Goal: Information Seeking & Learning: Learn about a topic

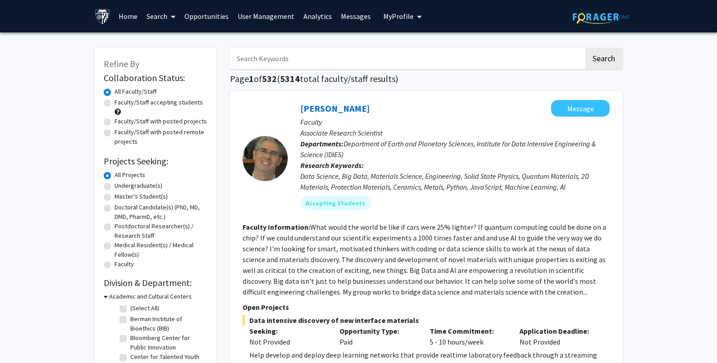
click at [297, 64] on input "Search Keywords" at bounding box center [407, 58] width 354 height 21
type input "[MEDICAL_DATA]"
click at [597, 55] on button "Search" at bounding box center [603, 58] width 37 height 21
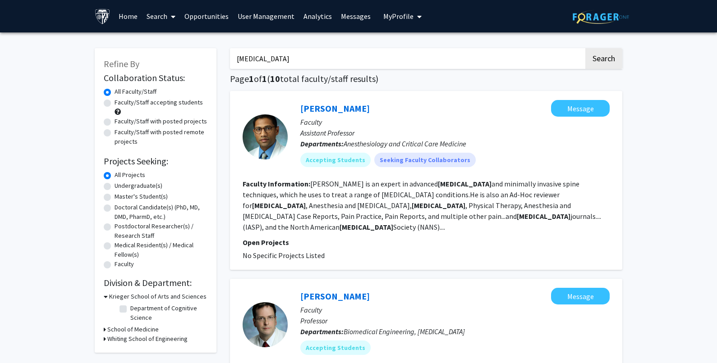
drag, startPoint x: 297, startPoint y: 102, endPoint x: 368, endPoint y: 102, distance: 71.7
click at [368, 102] on div "[PERSON_NAME] Message Faculty Assistant Professor Departments: Anesthesiology a…" at bounding box center [449, 137] width 322 height 74
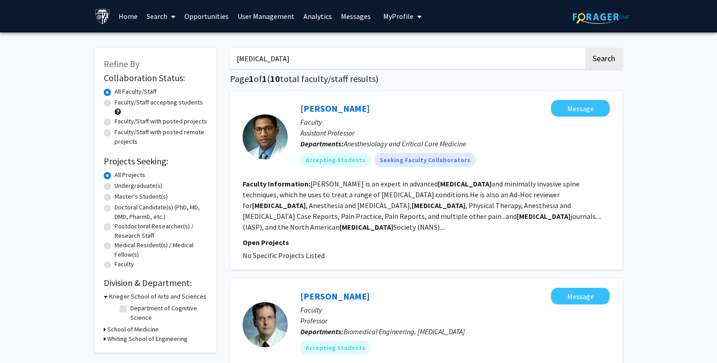
copy link "[PERSON_NAME]"
click at [324, 103] on link "[PERSON_NAME]" at bounding box center [334, 108] width 69 height 11
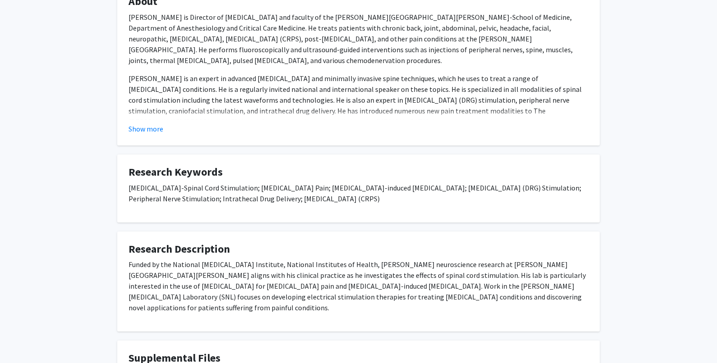
scroll to position [180, 0]
drag, startPoint x: 124, startPoint y: 187, endPoint x: 425, endPoint y: 196, distance: 301.1
click at [425, 196] on fg-card "Research Keywords Neuromodulation-Spinal Cord Stimulation; Cancer Pain; Chemoth…" at bounding box center [358, 188] width 482 height 68
copy p "Neuromodulation-Spinal Cord Stimulation; Cancer Pain; Chemotherapy-induced Peri…"
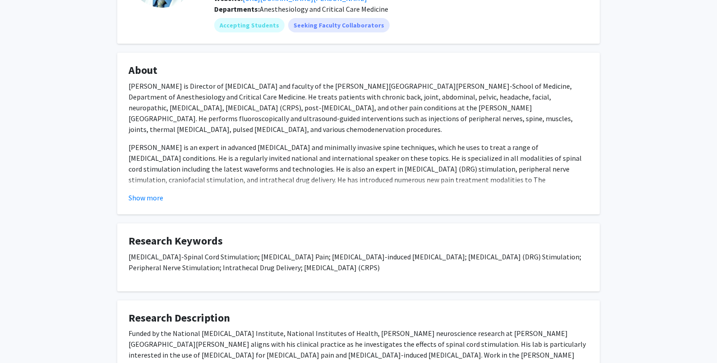
scroll to position [0, 0]
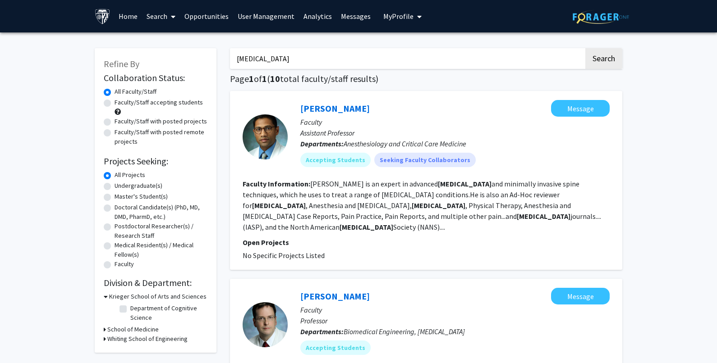
drag, startPoint x: 302, startPoint y: 60, endPoint x: 181, endPoint y: 65, distance: 121.3
type input "melanoma"
click at [585, 48] on button "Search" at bounding box center [603, 58] width 37 height 21
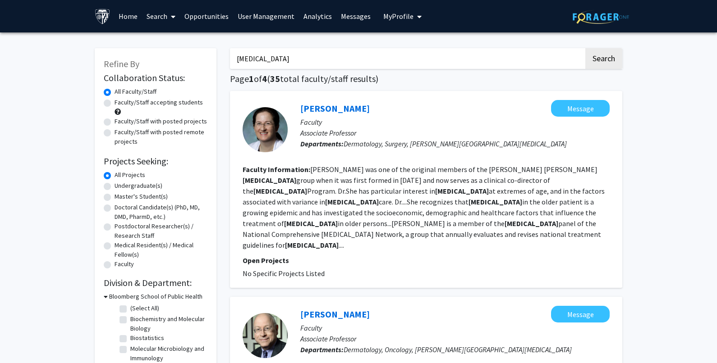
click at [160, 102] on label "Faculty/Staff accepting students" at bounding box center [158, 102] width 88 height 9
click at [120, 102] on input "Faculty/Staff accepting students" at bounding box center [117, 101] width 6 height 6
radio input "true"
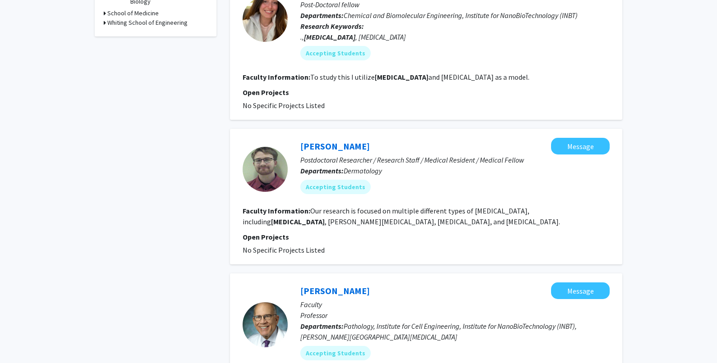
scroll to position [315, 0]
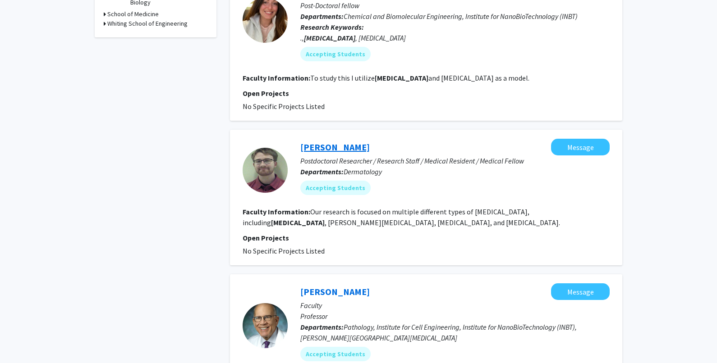
click at [324, 142] on link "Grant Salvucci" at bounding box center [334, 147] width 69 height 11
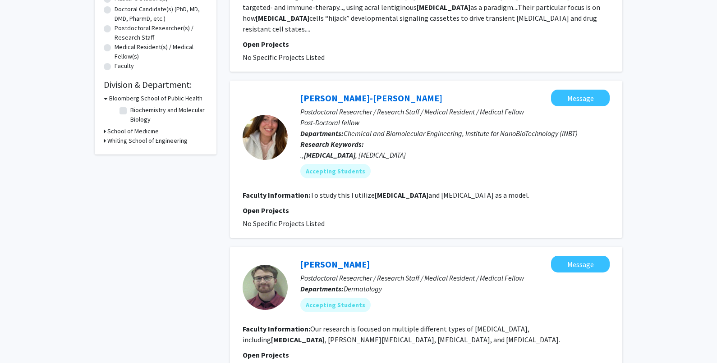
scroll to position [225, 0]
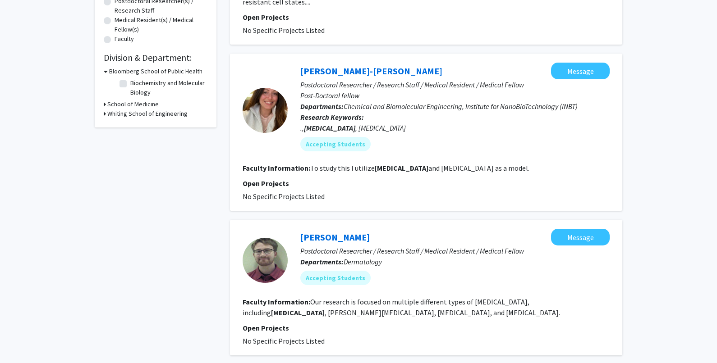
drag, startPoint x: 286, startPoint y: 220, endPoint x: 357, endPoint y: 216, distance: 71.8
click at [357, 220] on div "Grant Salvucci Message Postdoctoral Researcher / Research Staff / Medical Resid…" at bounding box center [426, 288] width 392 height 136
copy section "Grant Salvucci"
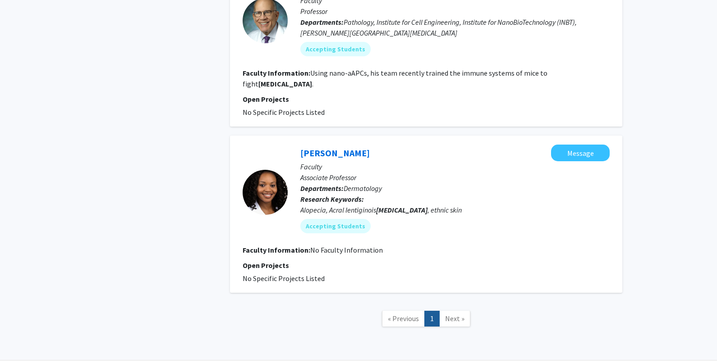
scroll to position [628, 0]
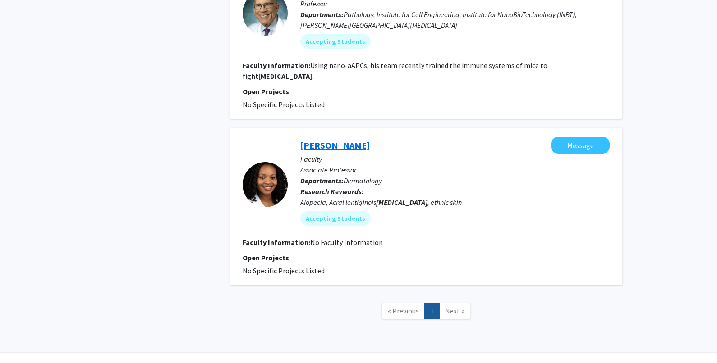
click at [326, 140] on link "Crystal Aguh" at bounding box center [334, 145] width 69 height 11
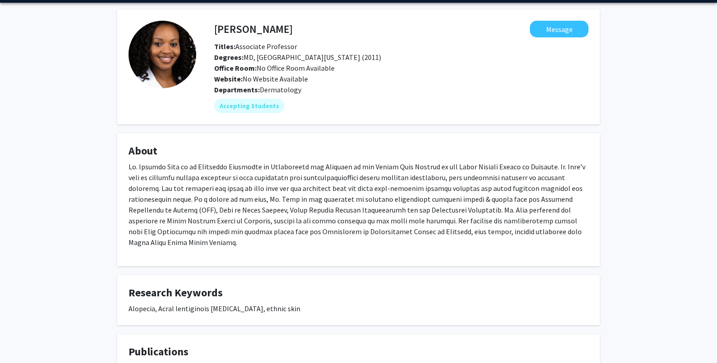
scroll to position [45, 0]
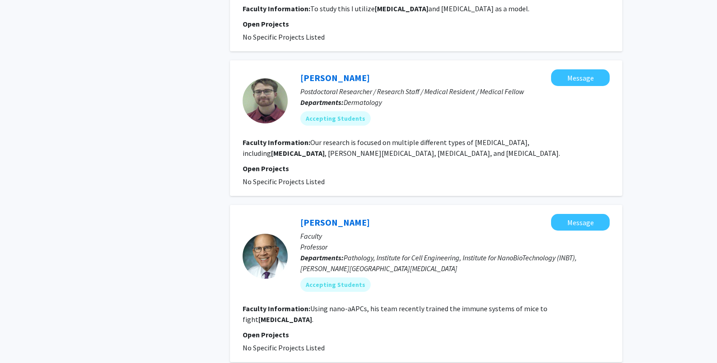
scroll to position [403, 0]
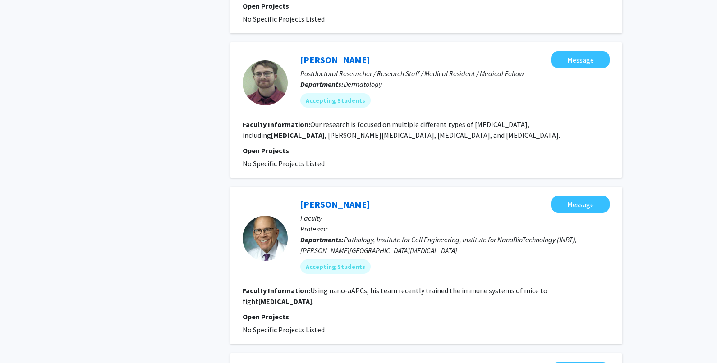
drag, startPoint x: 283, startPoint y: 186, endPoint x: 372, endPoint y: 181, distance: 89.3
click at [372, 187] on div "Jonathan Schneck Message Faculty Professor Departments: Pathology, Institute fo…" at bounding box center [426, 265] width 392 height 157
copy section "Jonathan Schneck"
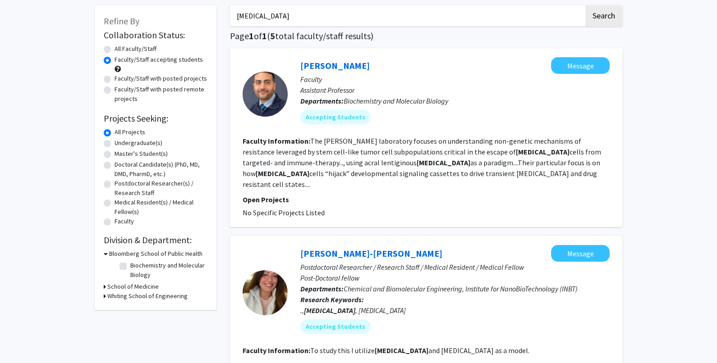
scroll to position [0, 0]
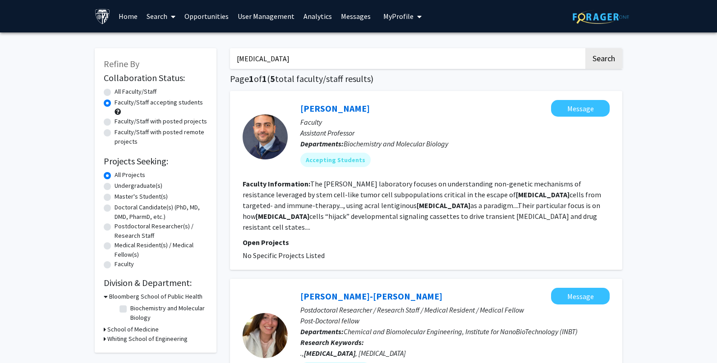
click at [114, 91] on label "All Faculty/Staff" at bounding box center [135, 91] width 42 height 9
click at [114, 91] on input "All Faculty/Staff" at bounding box center [117, 90] width 6 height 6
radio input "true"
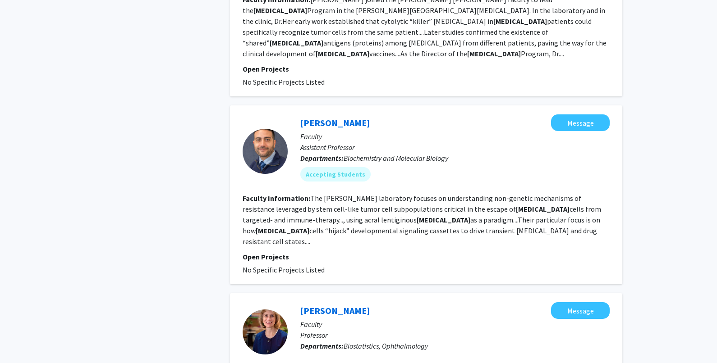
scroll to position [586, 0]
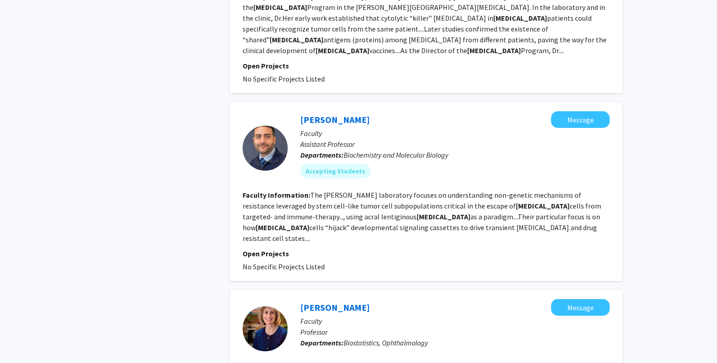
drag, startPoint x: 453, startPoint y: 119, endPoint x: 344, endPoint y: 126, distance: 109.7
click at [344, 150] on p "Departments: Biochemistry and Molecular Biology" at bounding box center [454, 155] width 309 height 11
copy span "Biochemistry and Molecular Biology"
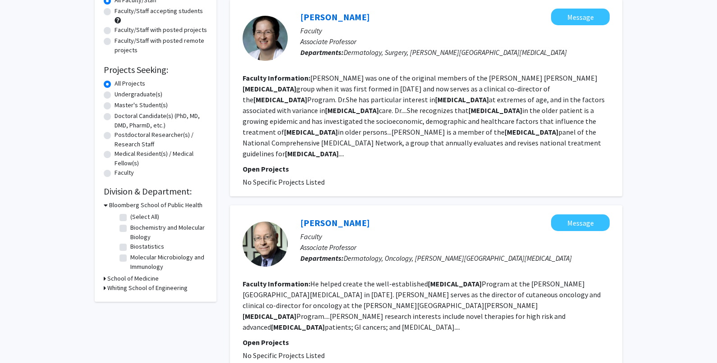
scroll to position [0, 0]
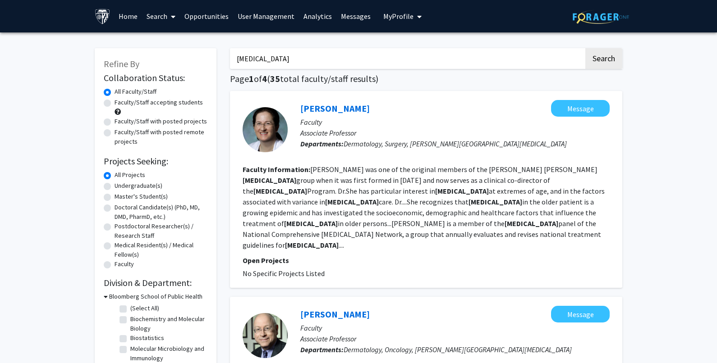
paste input "[MEDICAL_DATA]"
type input "[MEDICAL_DATA]"
click at [605, 56] on button "Search" at bounding box center [603, 58] width 37 height 21
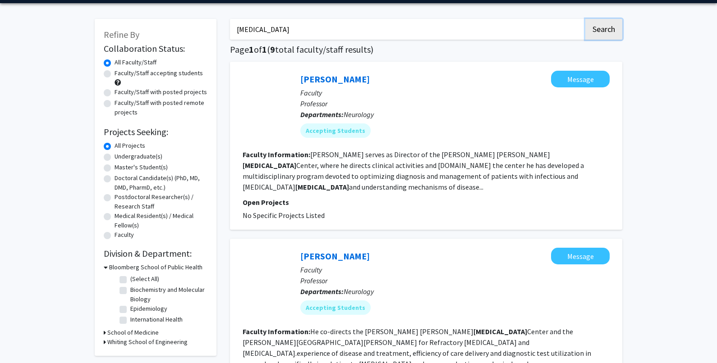
scroll to position [90, 0]
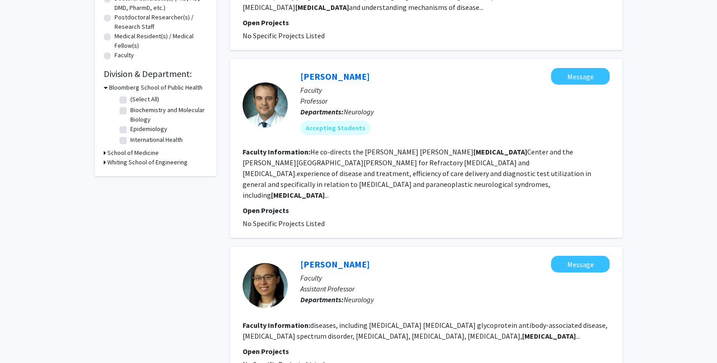
scroll to position [225, 0]
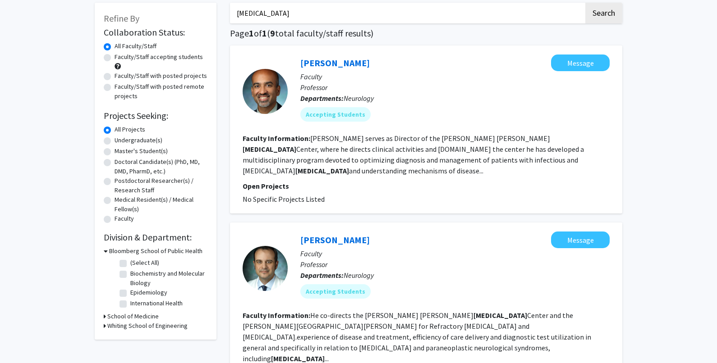
scroll to position [45, 0]
click at [156, 59] on label "Faculty/Staff accepting students" at bounding box center [158, 57] width 88 height 9
click at [120, 59] on input "Faculty/Staff accepting students" at bounding box center [117, 56] width 6 height 6
radio input "true"
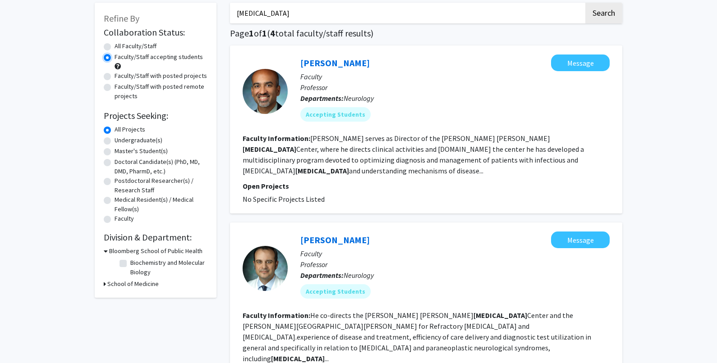
scroll to position [45, 0]
click at [114, 45] on label "All Faculty/Staff" at bounding box center [135, 46] width 42 height 9
click at [114, 45] on input "All Faculty/Staff" at bounding box center [117, 45] width 6 height 6
radio input "true"
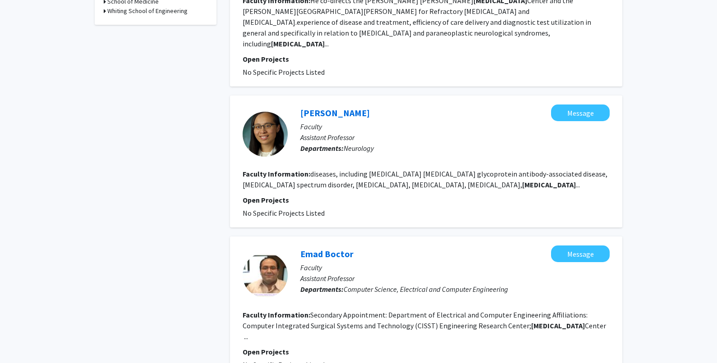
scroll to position [406, 0]
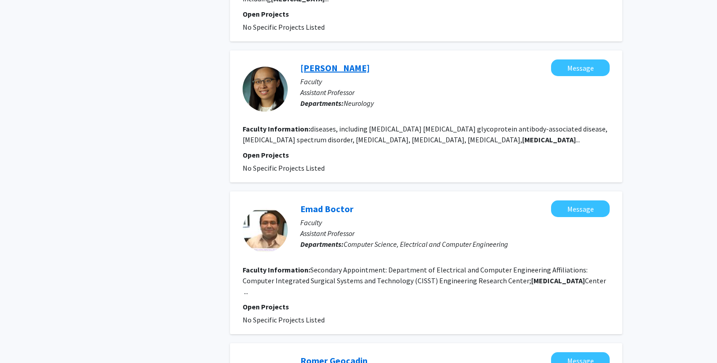
click at [334, 62] on link "[PERSON_NAME]" at bounding box center [334, 67] width 69 height 11
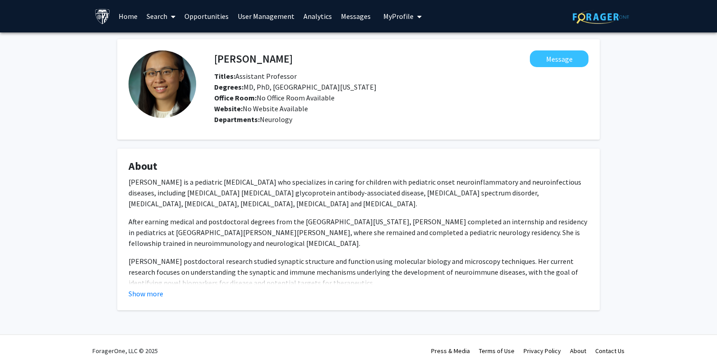
scroll to position [4, 0]
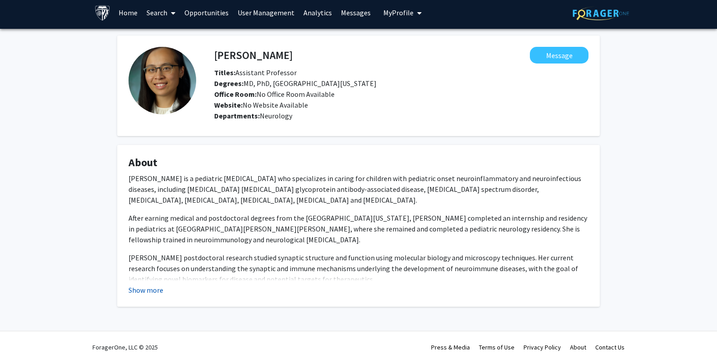
click at [140, 292] on button "Show more" at bounding box center [145, 290] width 35 height 11
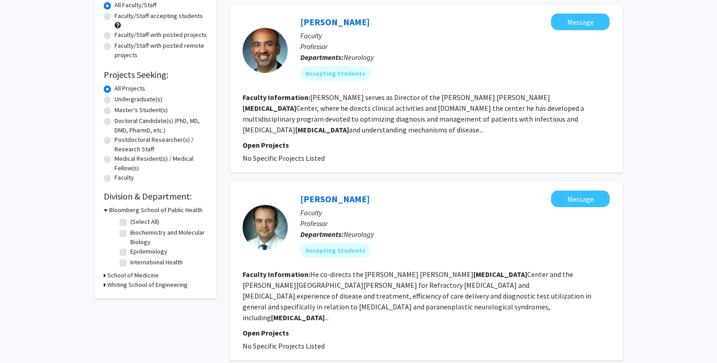
scroll to position [90, 0]
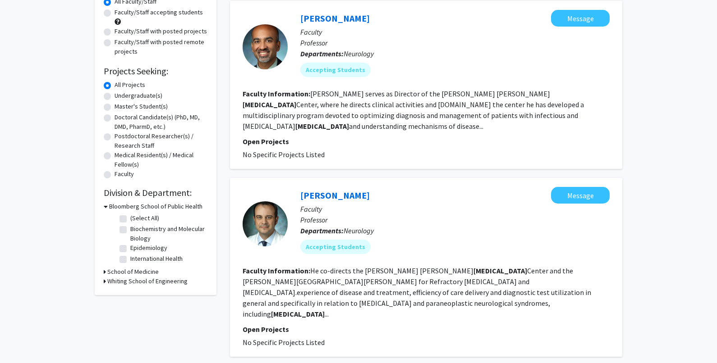
drag, startPoint x: 285, startPoint y: 178, endPoint x: 358, endPoint y: 177, distance: 73.0
click at [358, 187] on section "John Probasco Message Faculty Professor Departments: Neurology Accepting Studen…" at bounding box center [425, 224] width 367 height 74
copy section "[PERSON_NAME]"
click at [333, 190] on link "[PERSON_NAME]" at bounding box center [334, 195] width 69 height 11
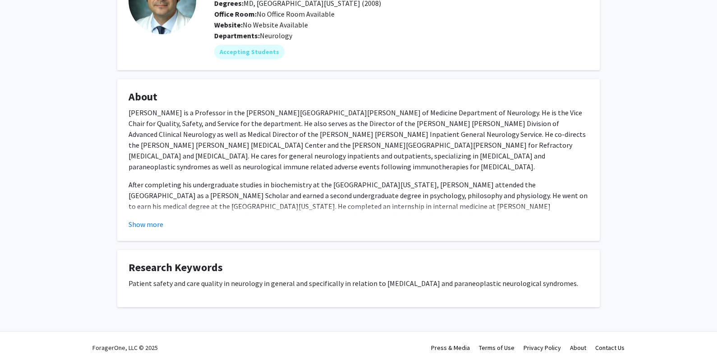
scroll to position [84, 0]
click at [153, 222] on button "Show more" at bounding box center [145, 224] width 35 height 11
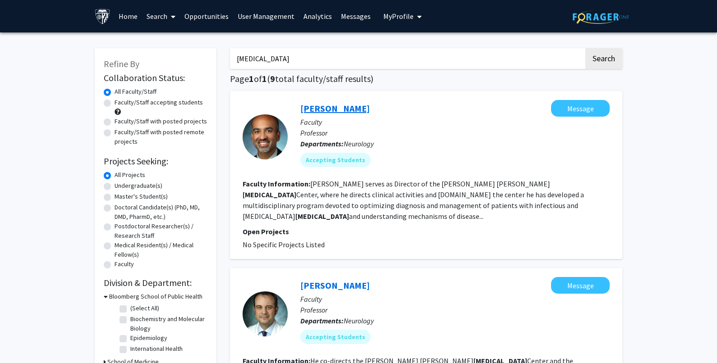
click at [340, 106] on link "[PERSON_NAME]" at bounding box center [334, 108] width 69 height 11
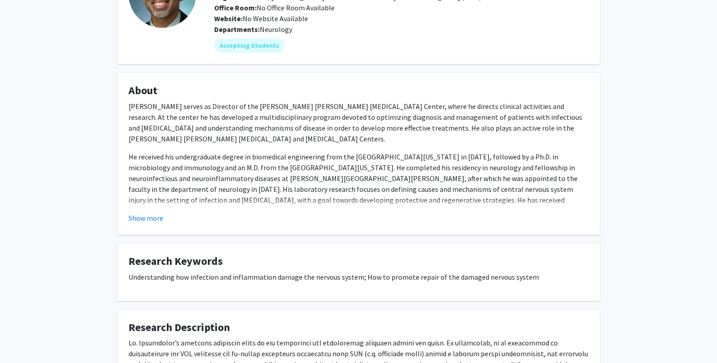
scroll to position [45, 0]
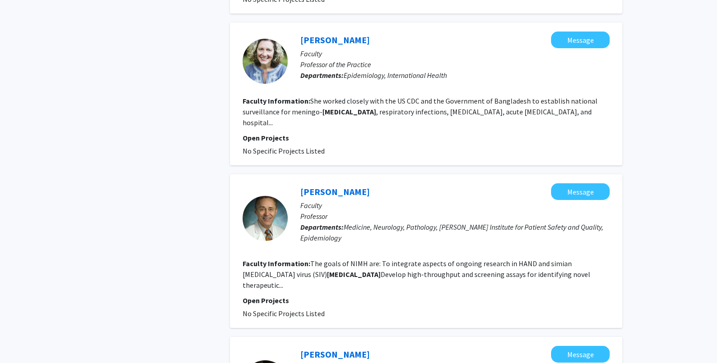
scroll to position [946, 0]
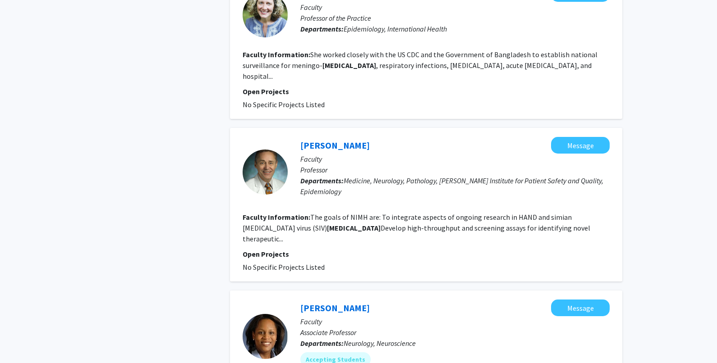
drag, startPoint x: 294, startPoint y: 93, endPoint x: 371, endPoint y: 95, distance: 77.1
click at [371, 128] on div "[PERSON_NAME] Message Faculty Professor Departments: Medicine, Neurology, Patho…" at bounding box center [426, 205] width 392 height 154
copy link "[PERSON_NAME]"
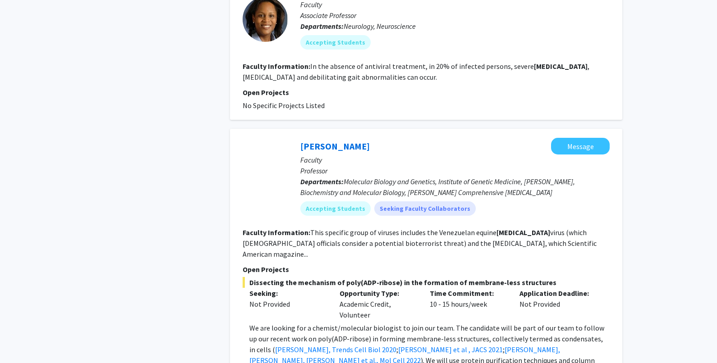
scroll to position [1346, 0]
